Goal: Task Accomplishment & Management: Complete application form

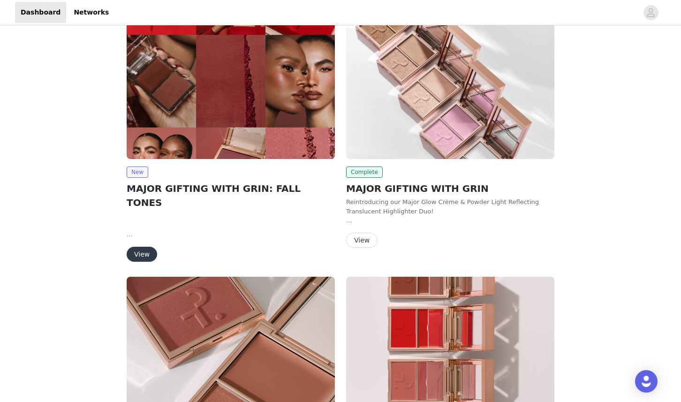
scroll to position [42, 0]
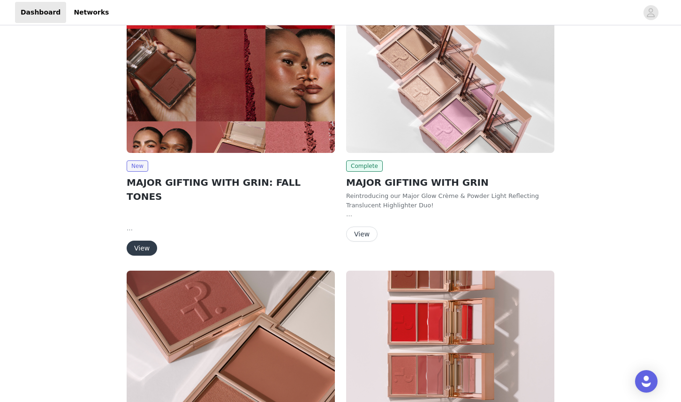
click at [138, 241] on button "View" at bounding box center [142, 248] width 30 height 15
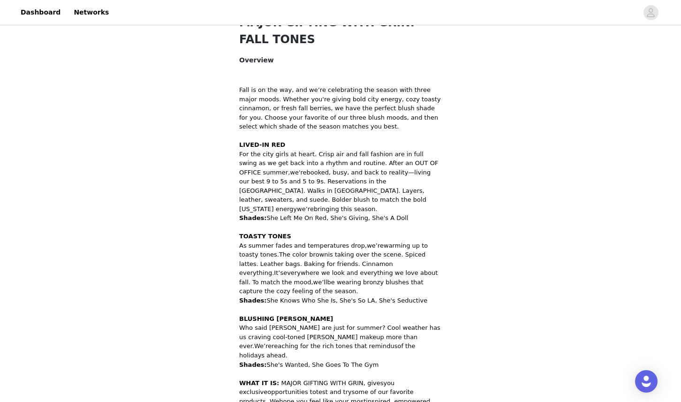
scroll to position [445, 0]
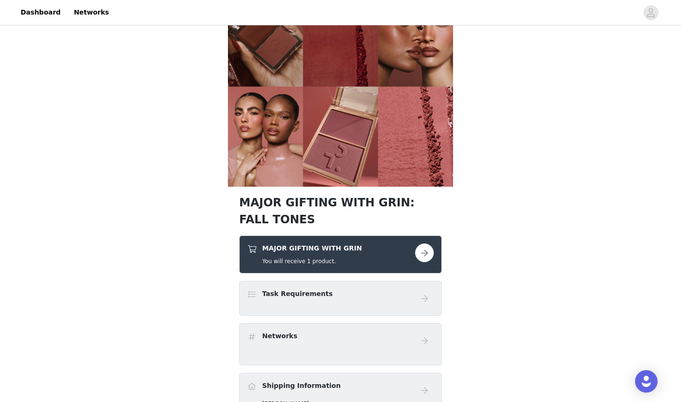
scroll to position [177, 0]
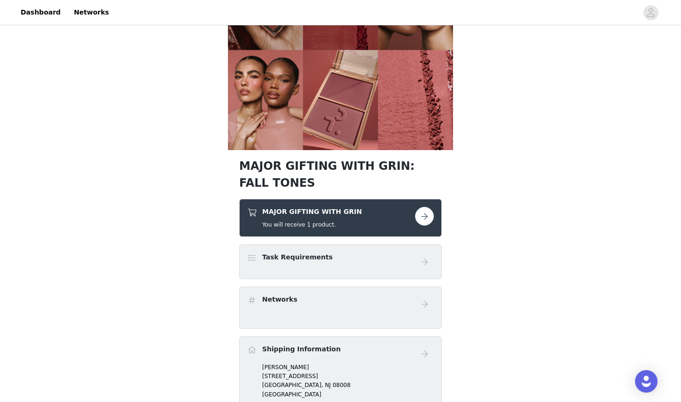
click at [424, 214] on button "button" at bounding box center [424, 216] width 19 height 19
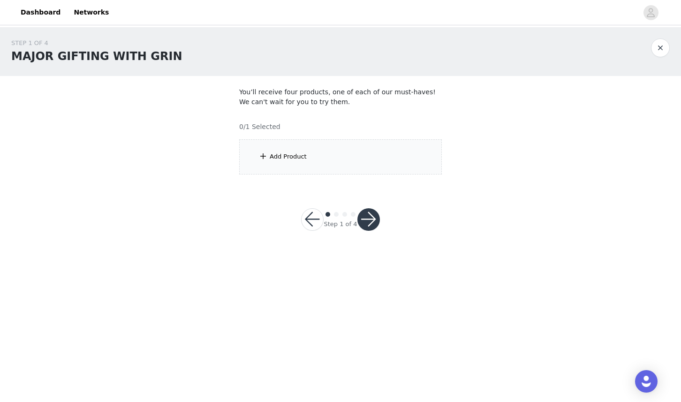
click at [377, 165] on div "Add Product" at bounding box center [340, 156] width 203 height 35
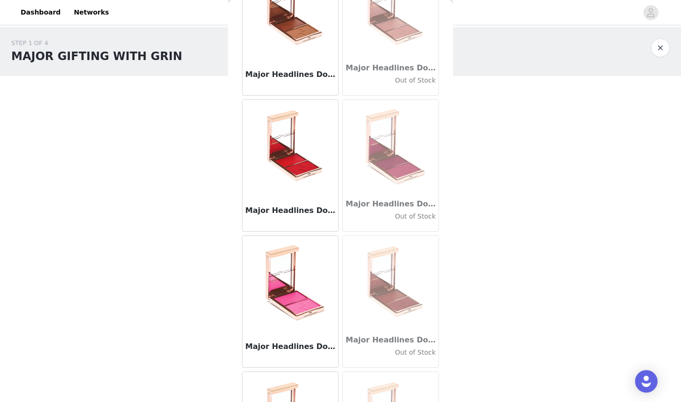
scroll to position [38, 0]
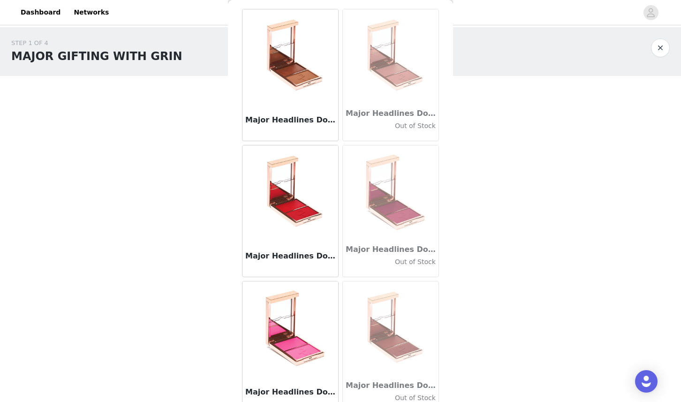
click at [311, 95] on img at bounding box center [290, 56] width 94 height 94
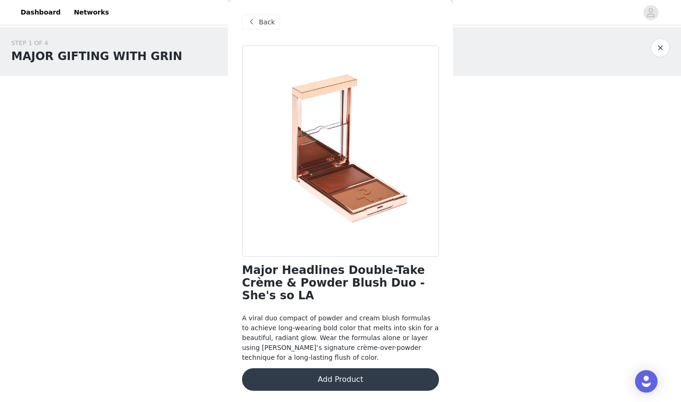
scroll to position [0, 0]
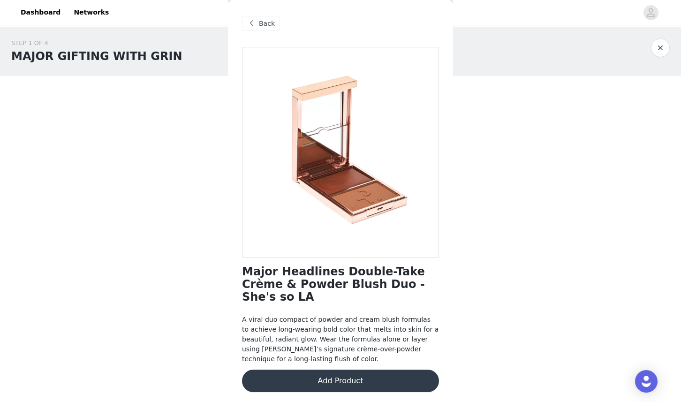
click at [267, 27] on span "Back" at bounding box center [267, 24] width 16 height 10
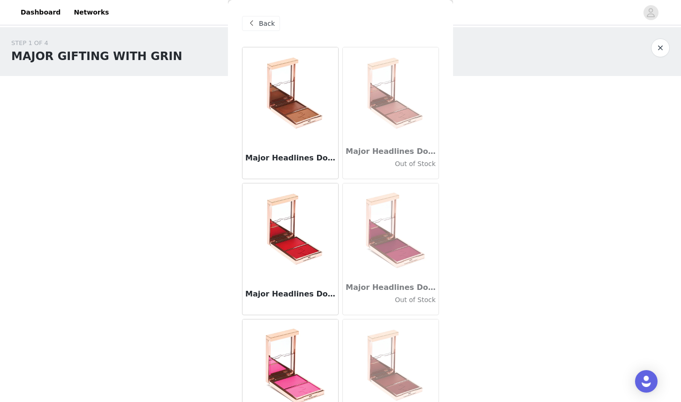
click at [395, 144] on div "Major Headlines Double-Take Crème & Powder Blush Duo - She's Seductive Out of S…" at bounding box center [391, 160] width 96 height 38
click at [396, 164] on h4 "Out of Stock" at bounding box center [391, 164] width 90 height 10
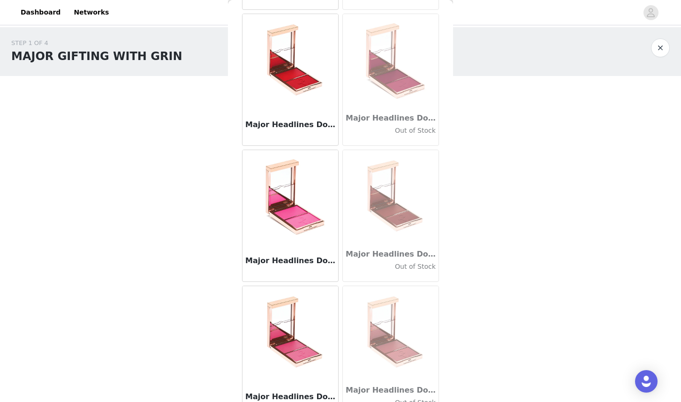
scroll to position [187, 0]
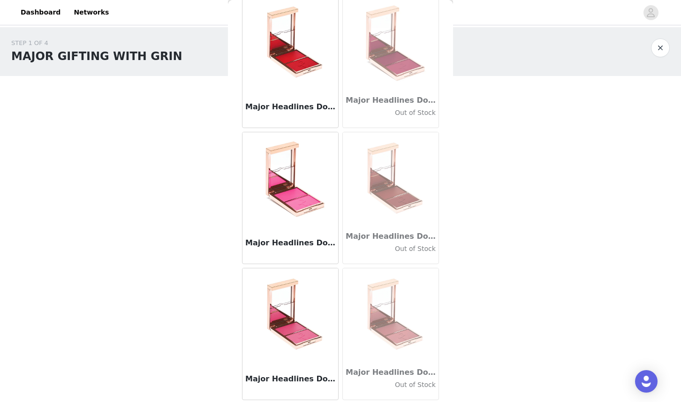
click at [399, 223] on img at bounding box center [391, 179] width 94 height 94
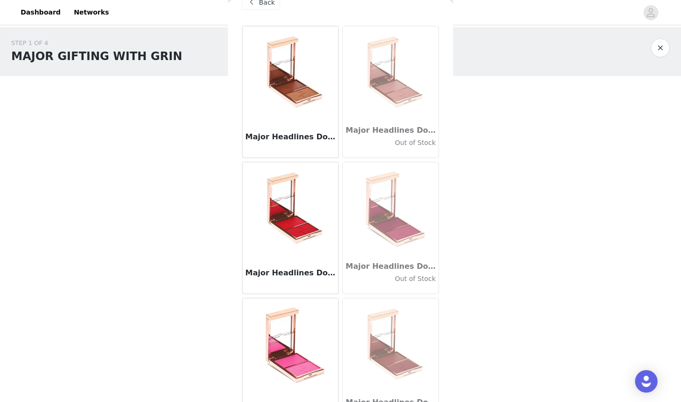
scroll to position [0, 0]
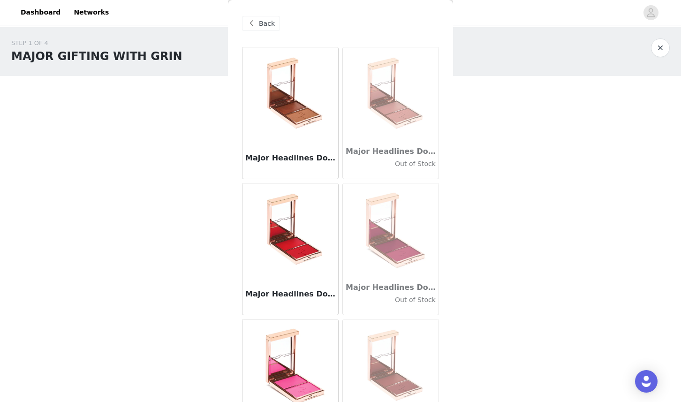
click at [317, 127] on img at bounding box center [290, 94] width 94 height 94
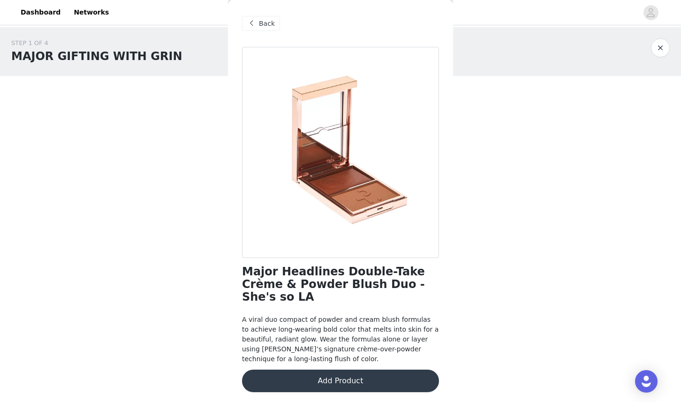
click at [327, 371] on button "Add Product" at bounding box center [340, 381] width 197 height 23
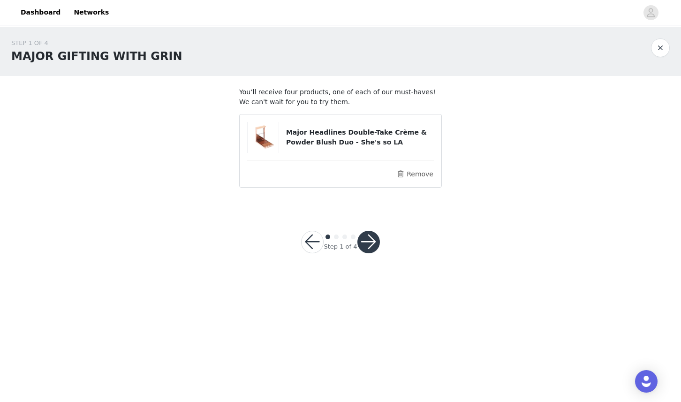
click at [364, 251] on button "button" at bounding box center [369, 242] width 23 height 23
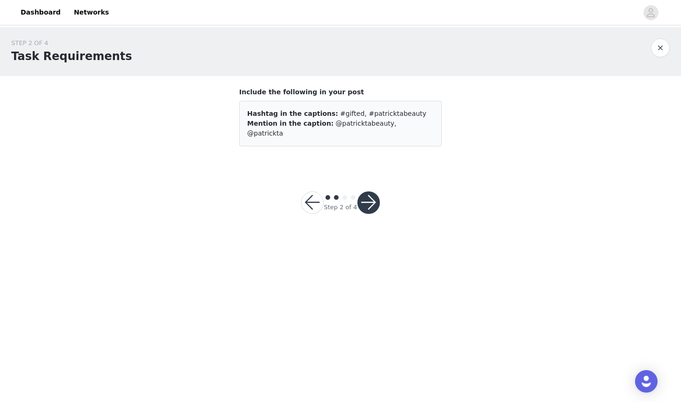
click at [366, 194] on button "button" at bounding box center [369, 202] width 23 height 23
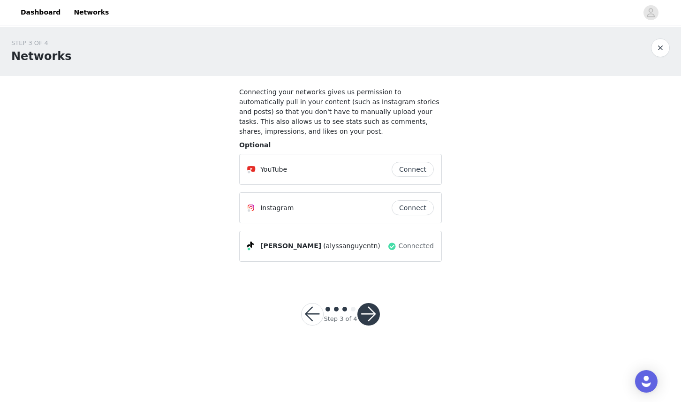
click at [368, 213] on div "Instagram" at bounding box center [319, 207] width 145 height 11
click at [374, 318] on button "button" at bounding box center [369, 314] width 23 height 23
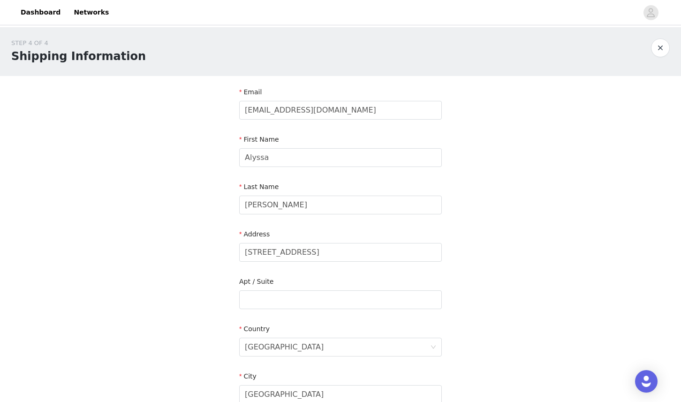
scroll to position [237, 0]
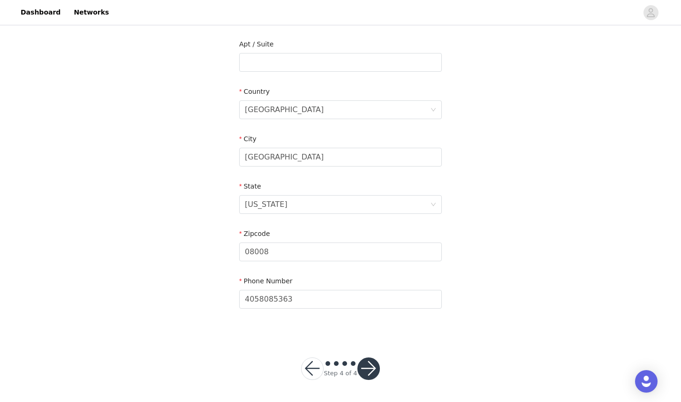
click at [378, 365] on button "button" at bounding box center [369, 369] width 23 height 23
click at [375, 366] on button "button" at bounding box center [369, 369] width 23 height 23
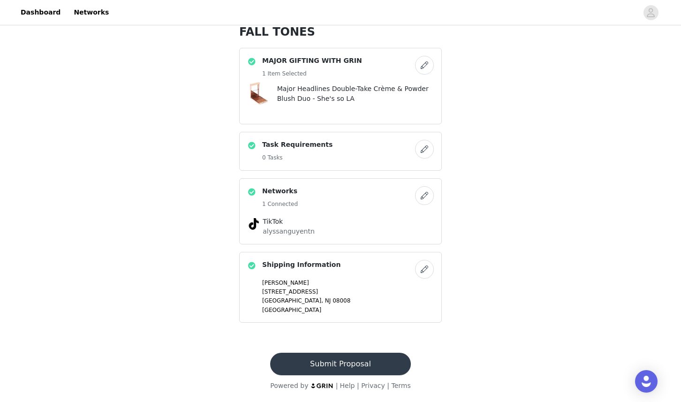
click at [378, 363] on button "Submit Proposal" at bounding box center [340, 364] width 140 height 23
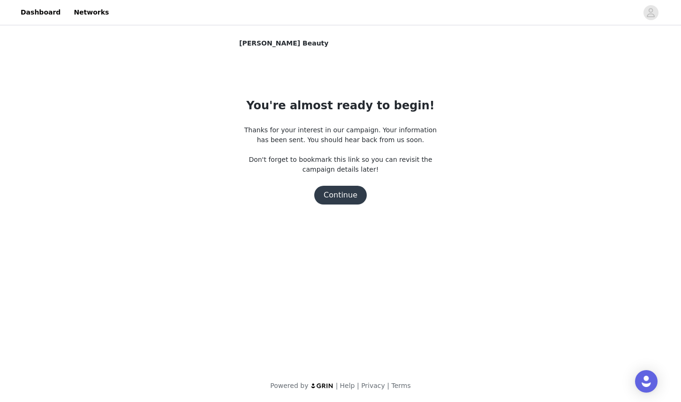
click at [357, 186] on button "Continue" at bounding box center [340, 195] width 53 height 19
